Goal: Book appointment/travel/reservation

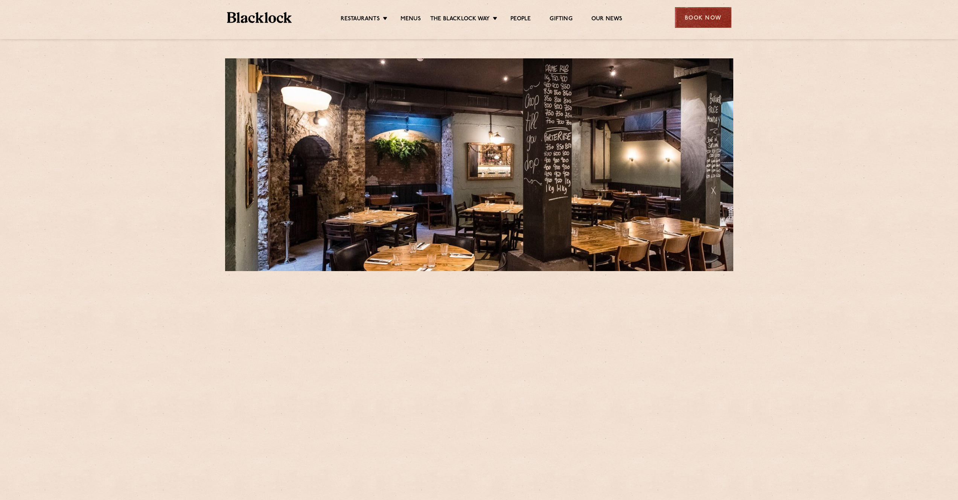
click at [717, 19] on div "Book Now" at bounding box center [703, 17] width 56 height 21
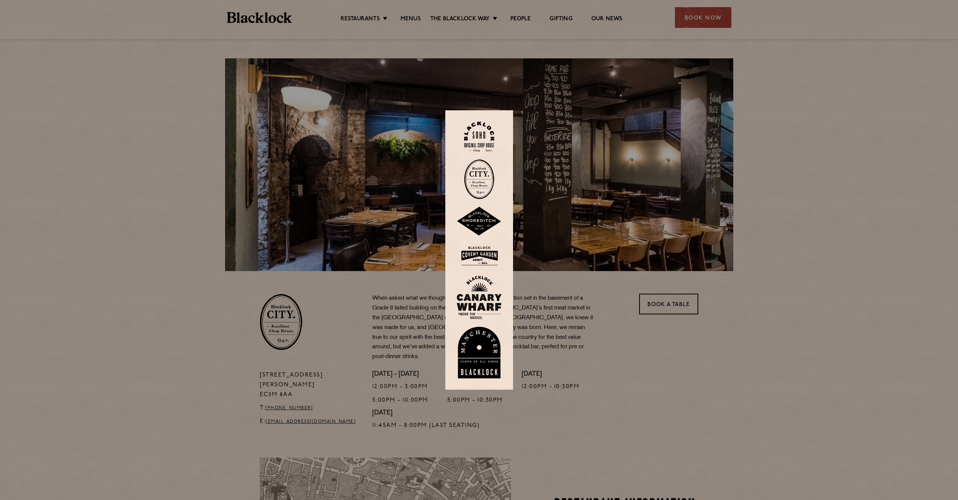
click at [485, 179] on img at bounding box center [479, 179] width 30 height 40
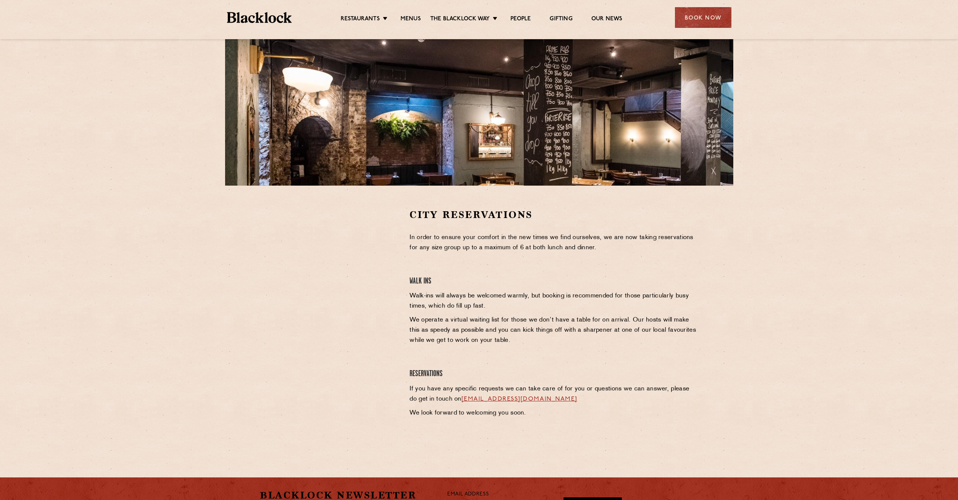
scroll to position [90, 0]
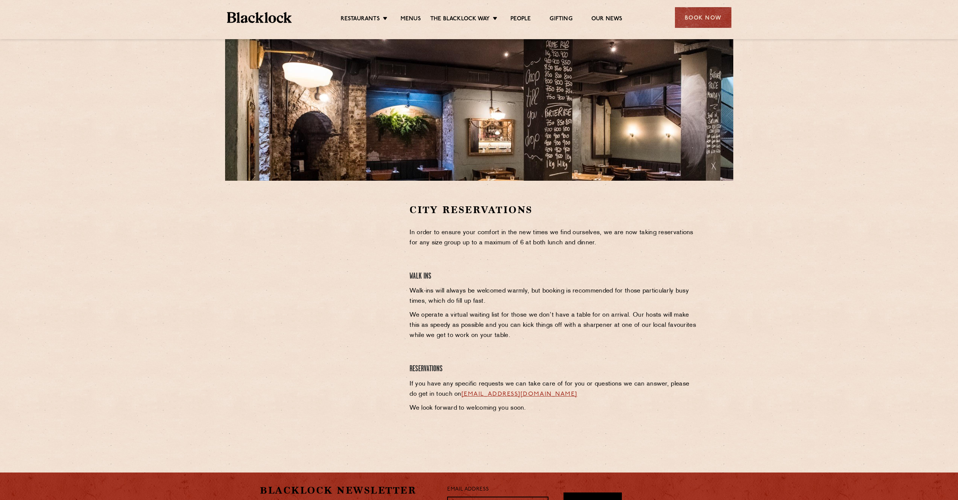
click at [214, 225] on section "City Reservations In order to ensure your comfort in the new times we find ours…" at bounding box center [479, 317] width 958 height 273
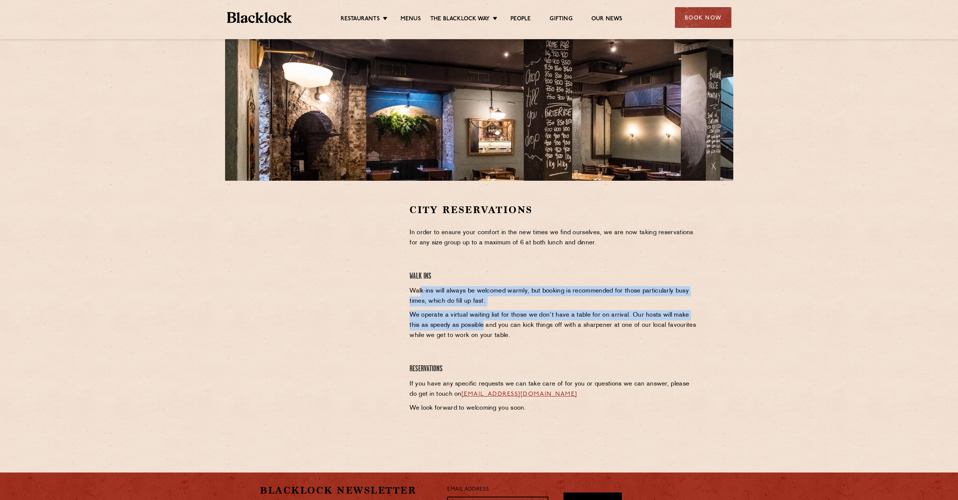
drag, startPoint x: 421, startPoint y: 296, endPoint x: 474, endPoint y: 324, distance: 59.6
click at [474, 324] on div "City Reservations In order to ensure your comfort in the new times we find ours…" at bounding box center [554, 317] width 300 height 228
click at [474, 324] on p "We operate a virtual waiting list for those we don’t have a table for on arriva…" at bounding box center [553, 325] width 289 height 30
drag, startPoint x: 502, startPoint y: 334, endPoint x: 455, endPoint y: 281, distance: 70.6
click at [455, 281] on div "City Reservations In order to ensure your comfort in the new times we find ours…" at bounding box center [554, 317] width 300 height 228
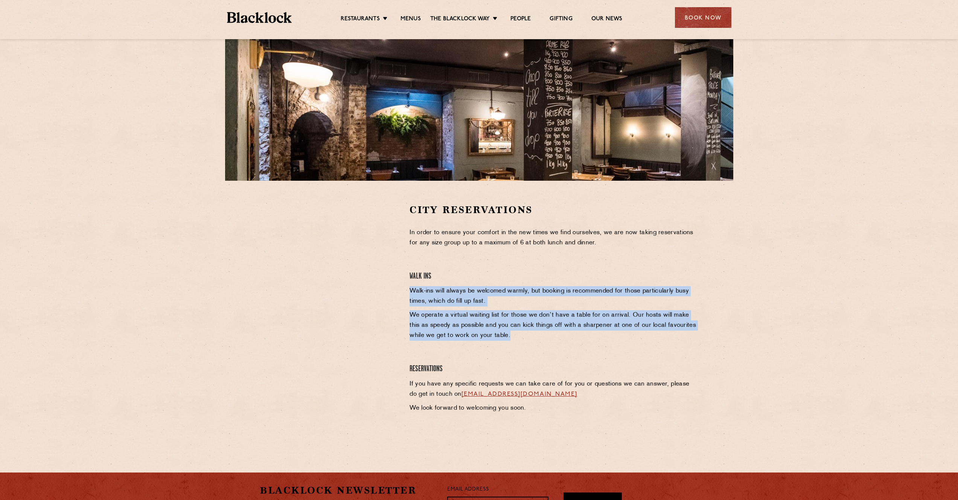
click at [455, 281] on h4 "Walk Ins" at bounding box center [553, 276] width 289 height 10
drag, startPoint x: 490, startPoint y: 332, endPoint x: 468, endPoint y: 305, distance: 35.0
click at [468, 306] on div "City Reservations In order to ensure your comfort in the new times we find ours…" at bounding box center [554, 317] width 300 height 228
click at [468, 306] on p "Walk-ins will always be welcomed warmly, but booking is recommended for those p…" at bounding box center [553, 296] width 289 height 20
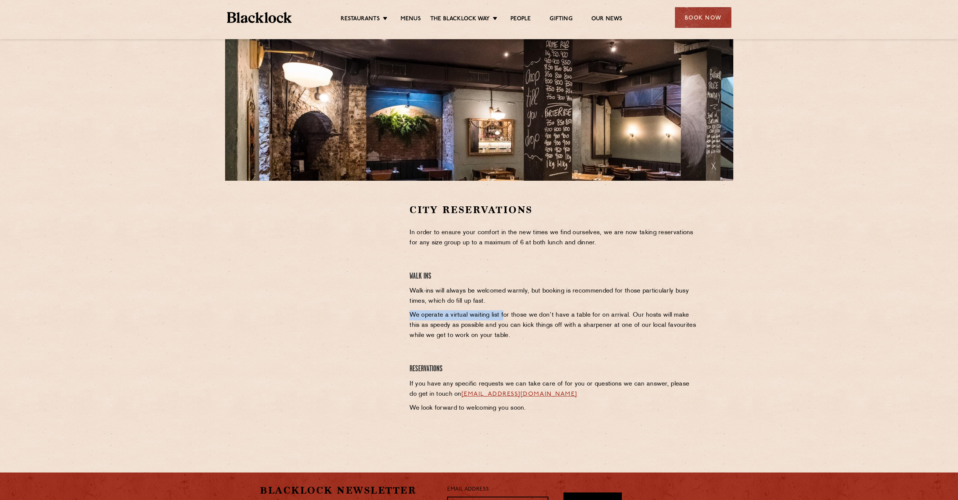
drag, startPoint x: 423, startPoint y: 308, endPoint x: 502, endPoint y: 318, distance: 80.4
click at [502, 318] on div "City Reservations In order to ensure your comfort in the new times we find ours…" at bounding box center [554, 317] width 300 height 228
click at [502, 318] on p "We operate a virtual waiting list for those we don’t have a table for on arriva…" at bounding box center [553, 325] width 289 height 30
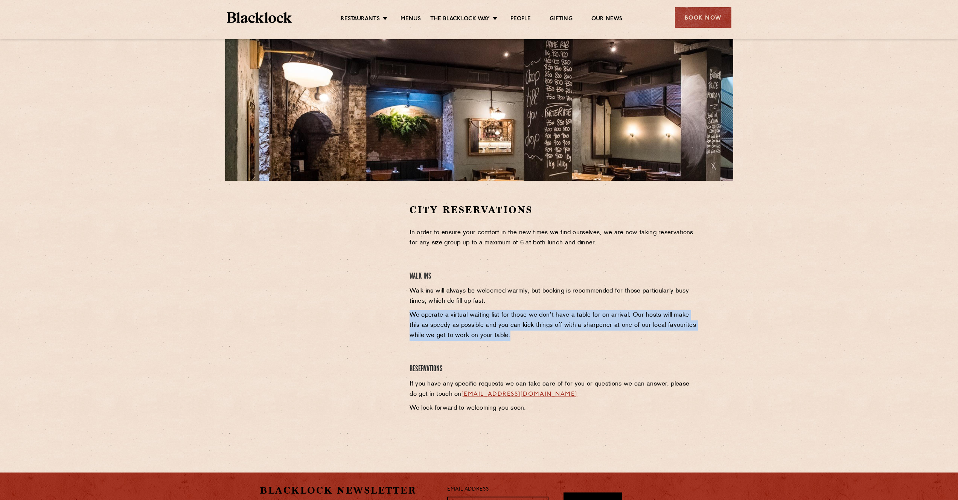
drag, startPoint x: 547, startPoint y: 334, endPoint x: 531, endPoint y: 309, distance: 29.9
click at [531, 309] on div "City Reservations In order to ensure your comfort in the new times we find ours…" at bounding box center [554, 317] width 300 height 228
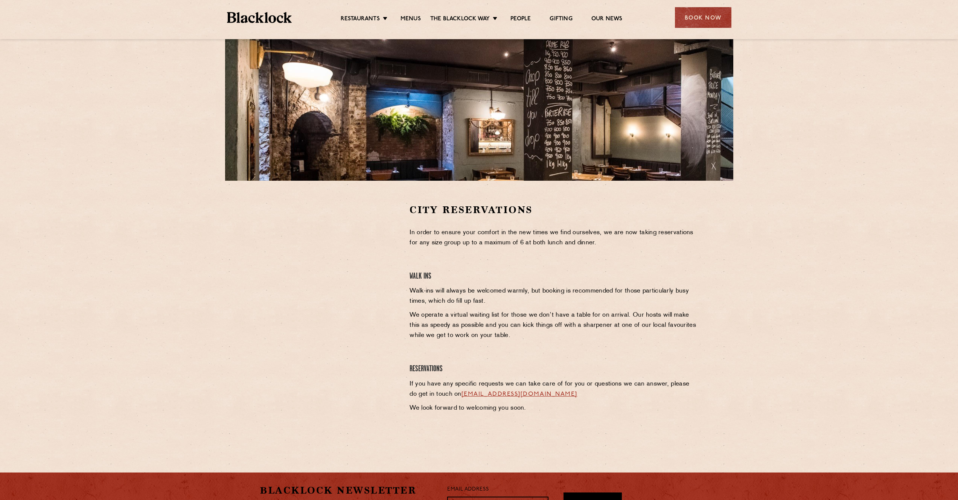
click at [143, 166] on div "City Reservations In order to ensure your comfort in the new times we find ours…" at bounding box center [479, 182] width 958 height 544
